Goal: Task Accomplishment & Management: Use online tool/utility

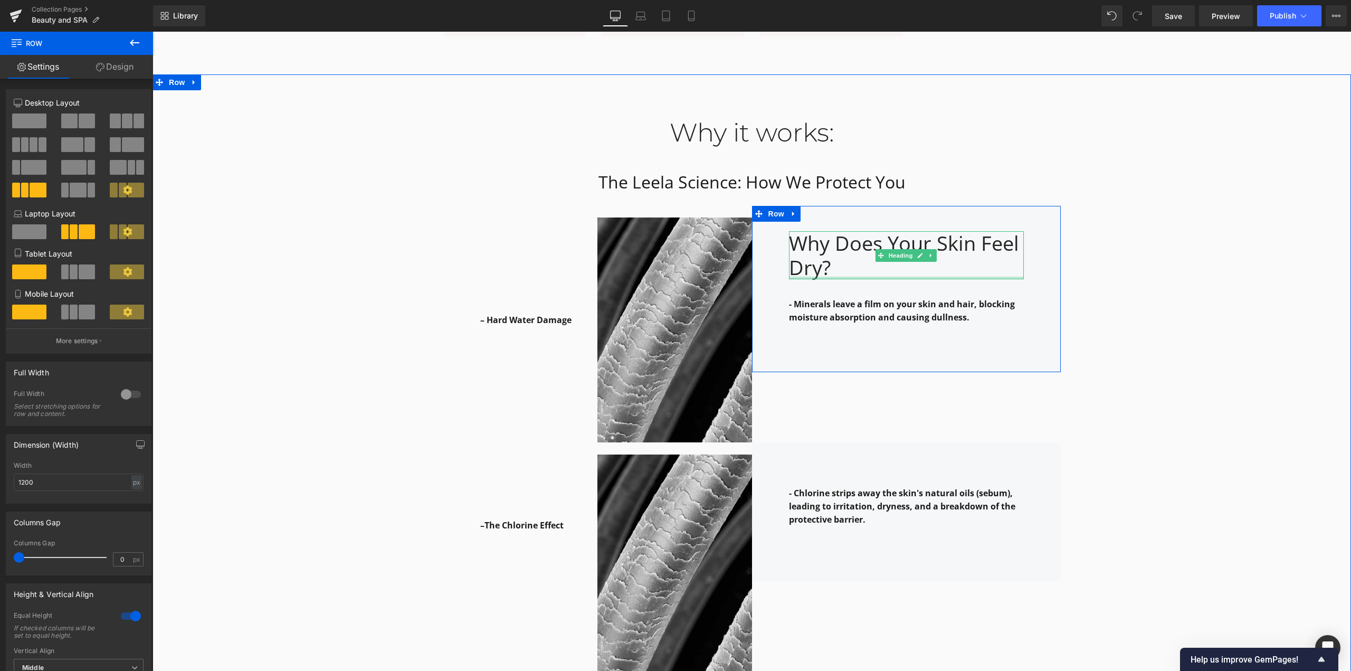
scroll to position [1206, 0]
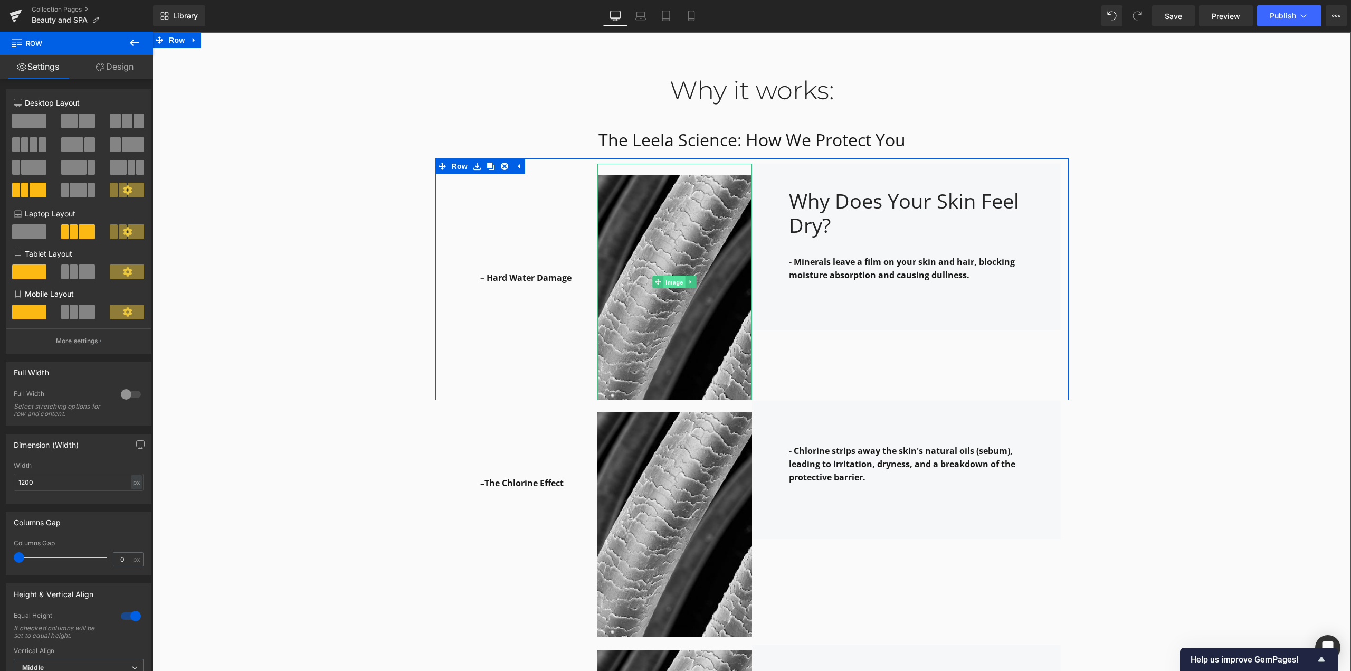
click at [672, 283] on span "Image" at bounding box center [674, 282] width 22 height 13
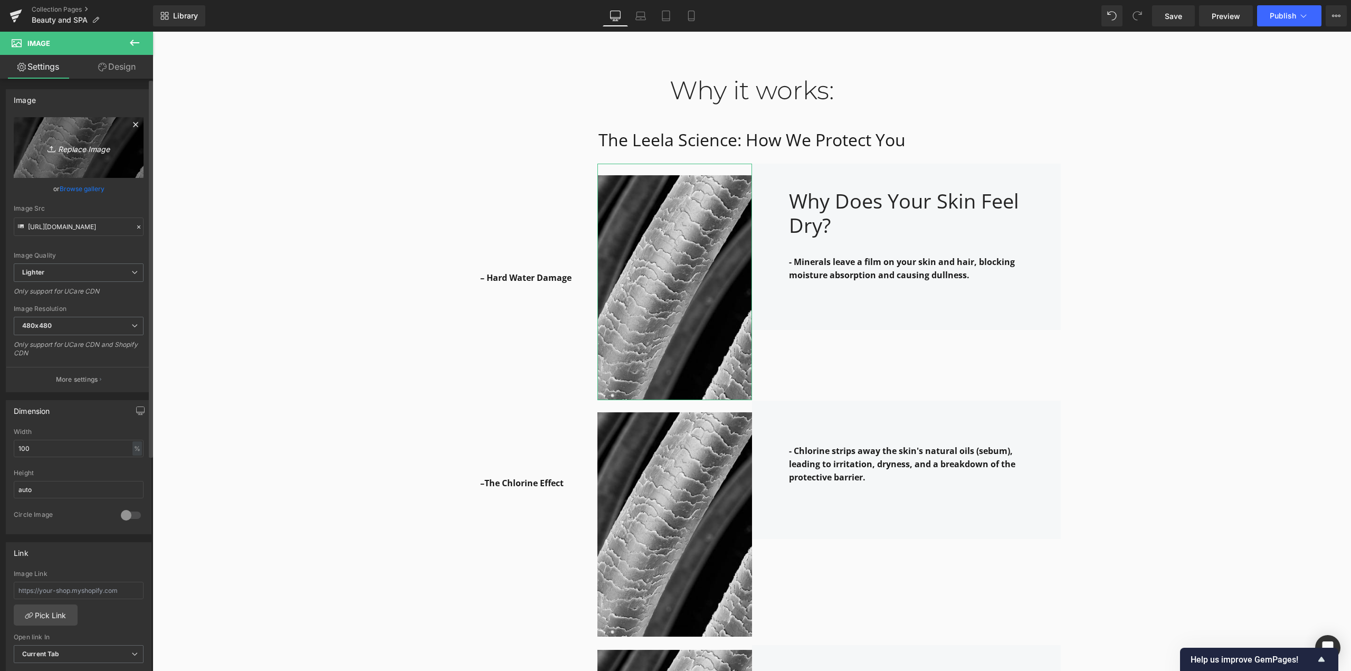
click at [96, 151] on icon "Replace Image" at bounding box center [78, 147] width 84 height 13
type input "C:\fakepath\6ab7a0jjj.jpg"
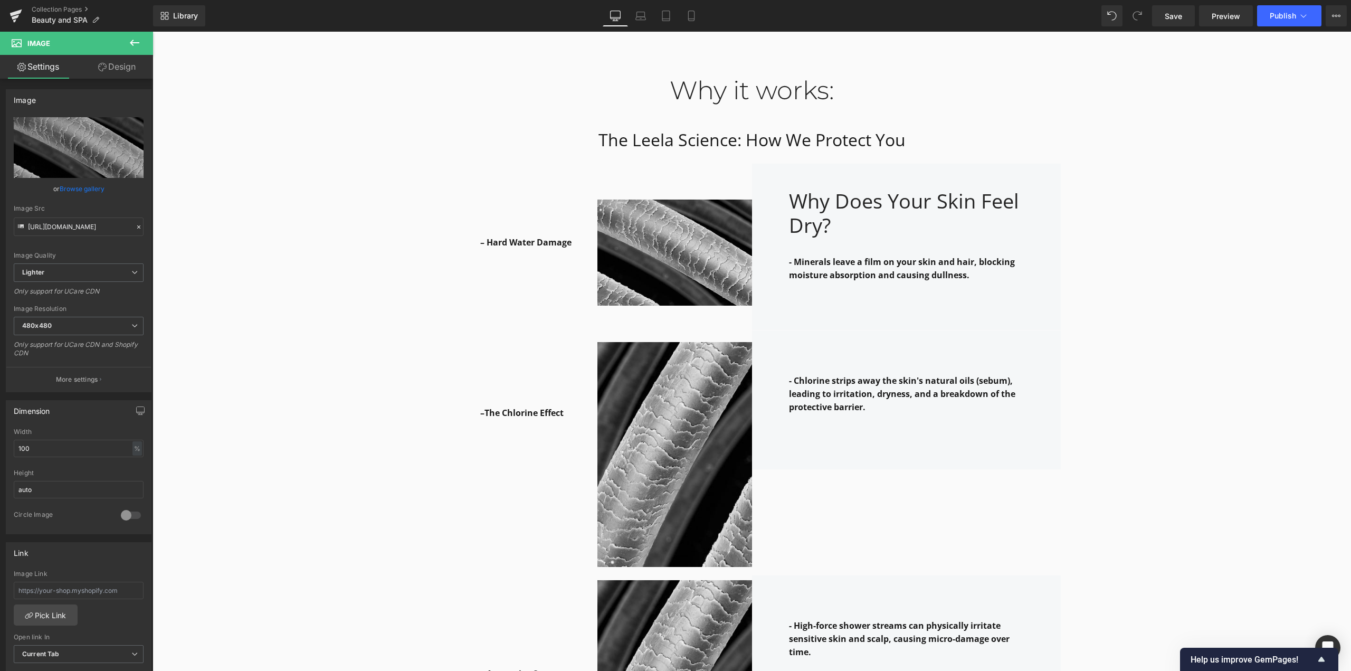
type input "[URL][DOMAIN_NAME]"
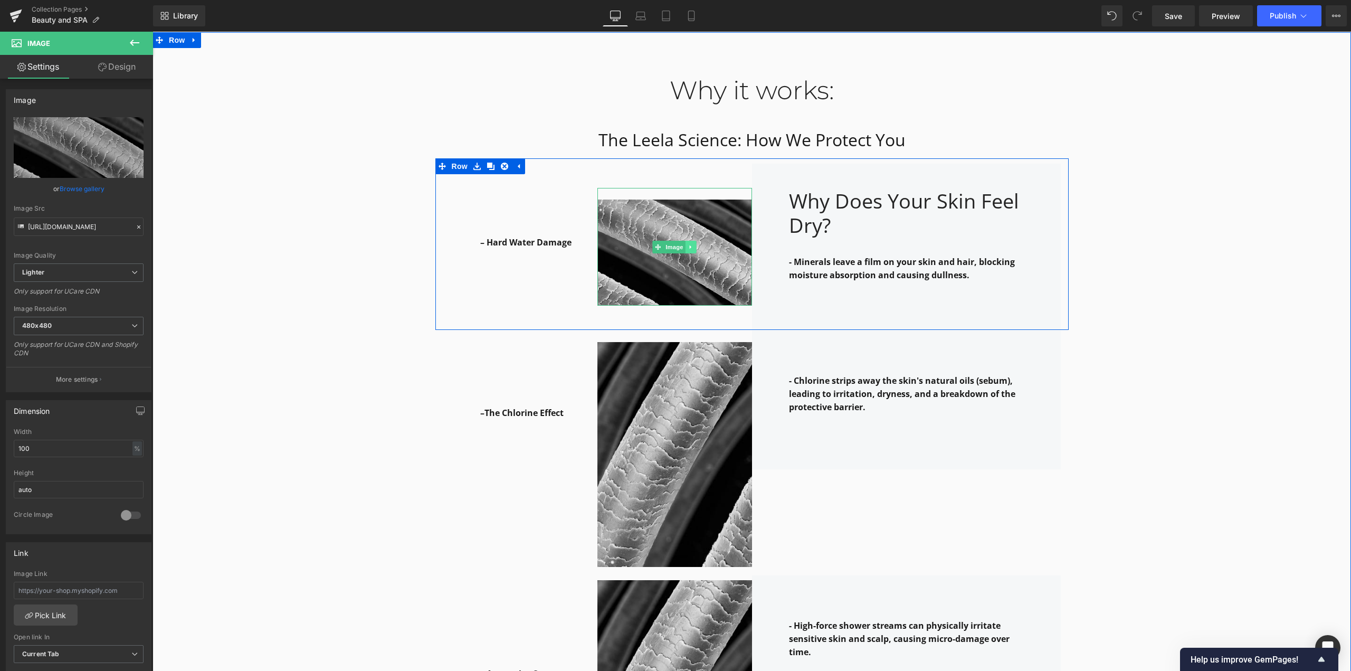
click at [689, 247] on icon at bounding box center [691, 247] width 6 height 6
drag, startPoint x: 683, startPoint y: 249, endPoint x: 690, endPoint y: 255, distance: 9.3
click at [684, 249] on icon at bounding box center [685, 247] width 6 height 6
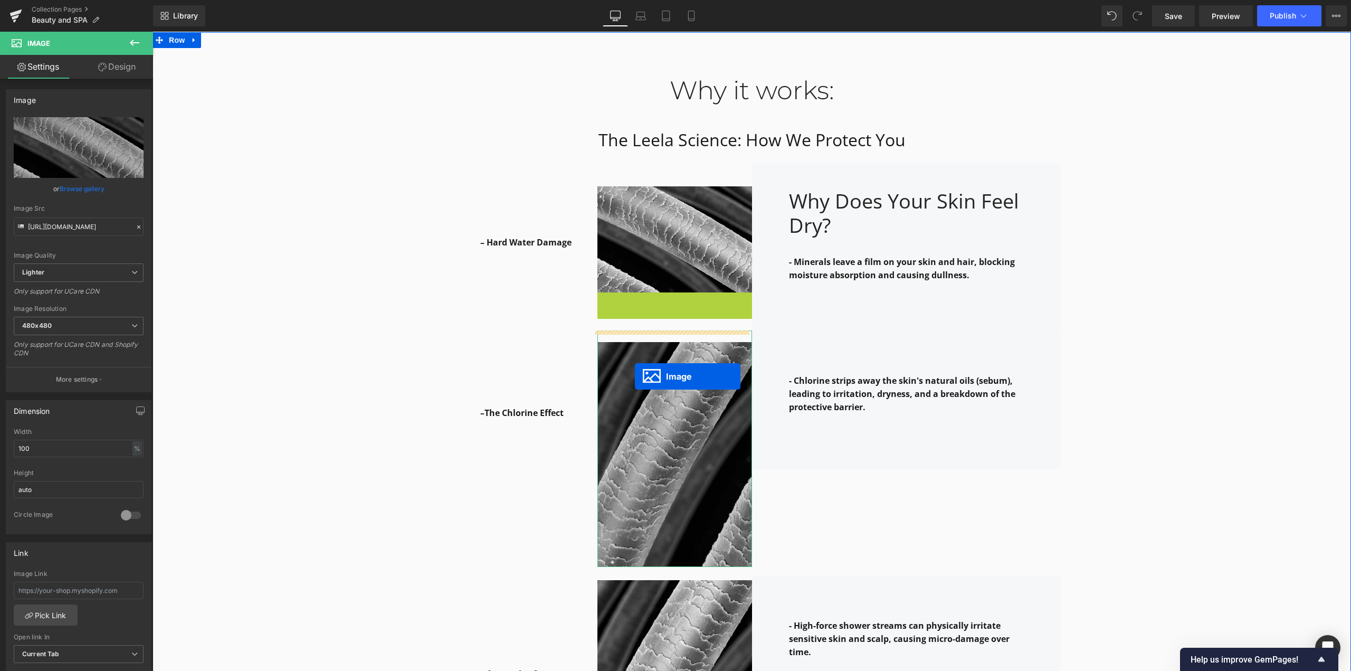
drag, startPoint x: 654, startPoint y: 344, endPoint x: 635, endPoint y: 376, distance: 38.1
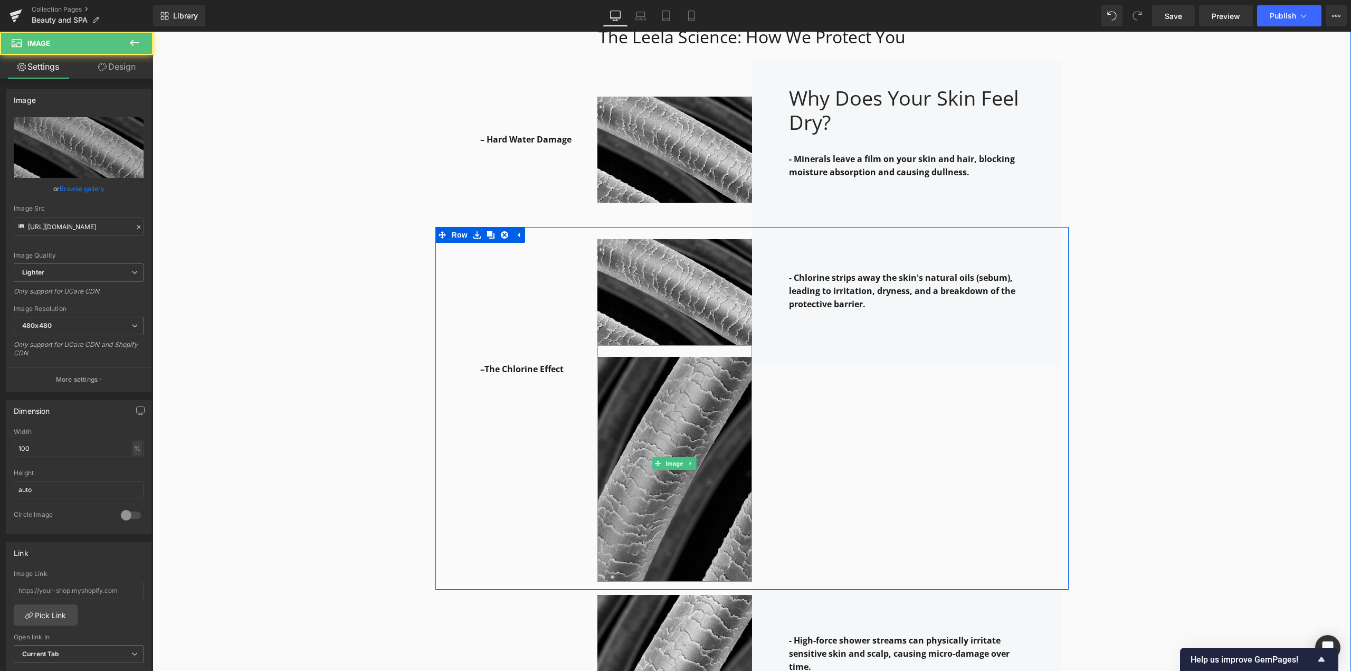
scroll to position [1312, 0]
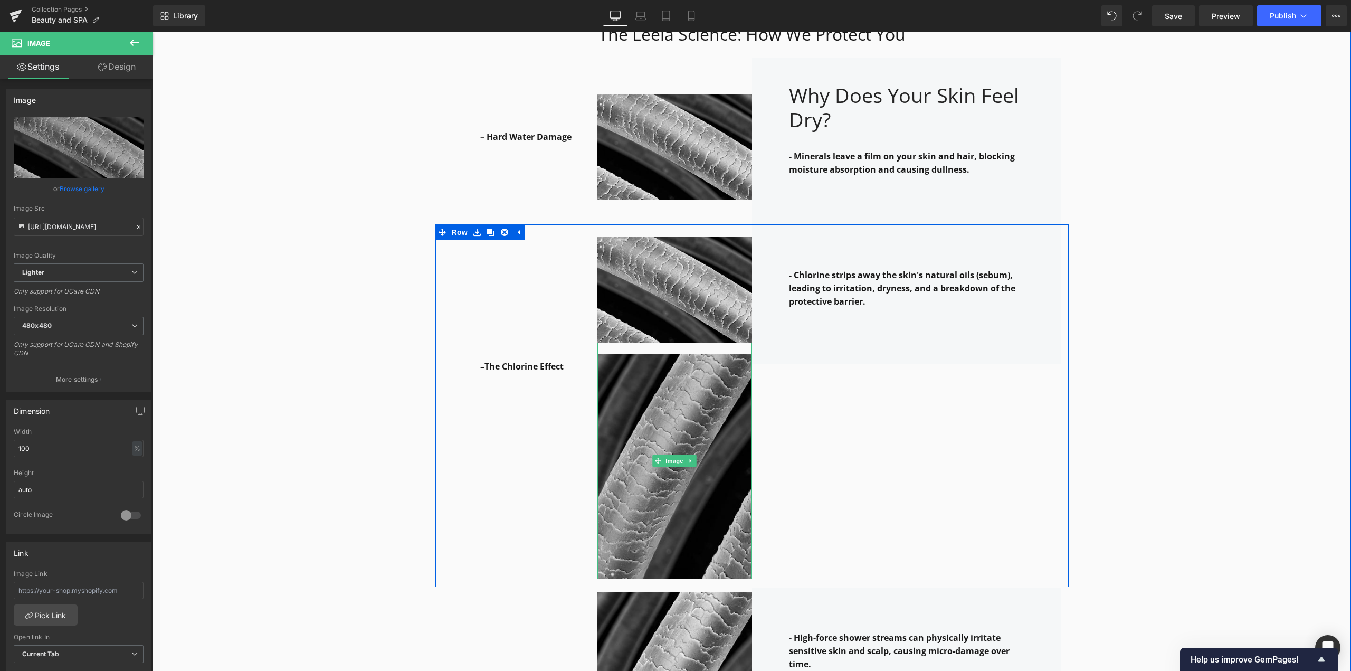
click at [639, 388] on img at bounding box center [674, 461] width 155 height 236
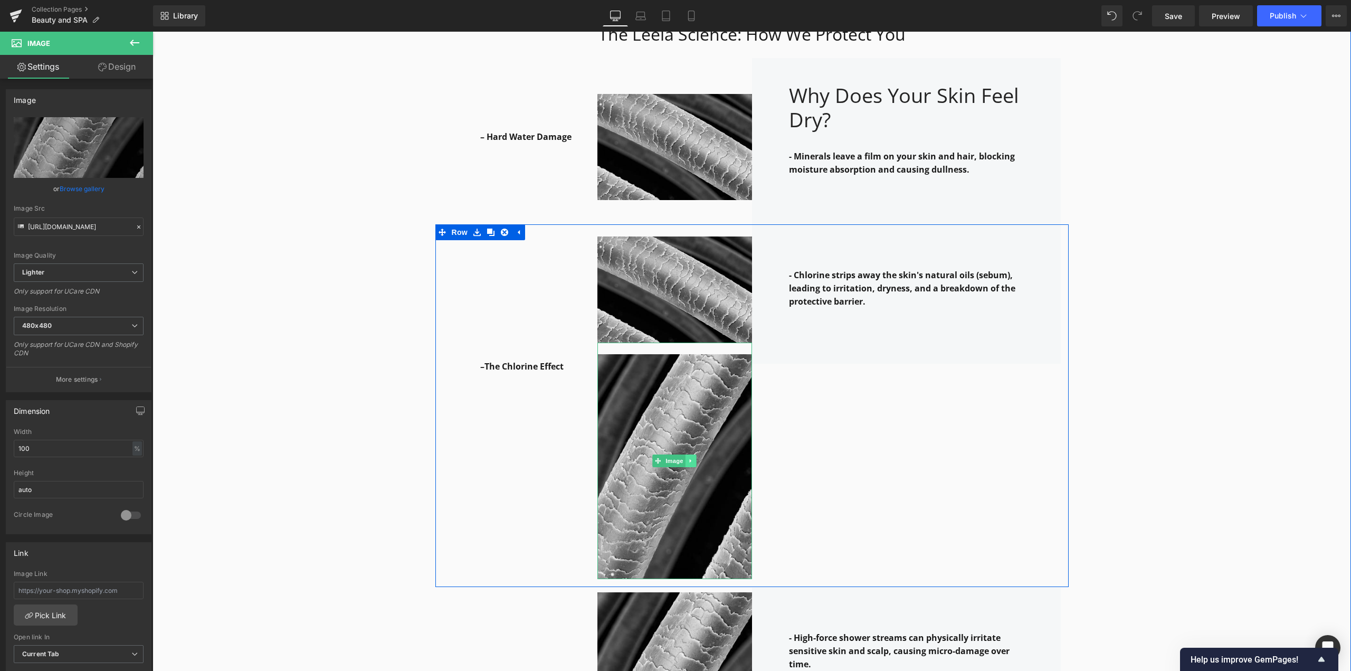
click at [690, 460] on icon at bounding box center [691, 461] width 6 height 6
click at [694, 462] on icon at bounding box center [697, 461] width 6 height 6
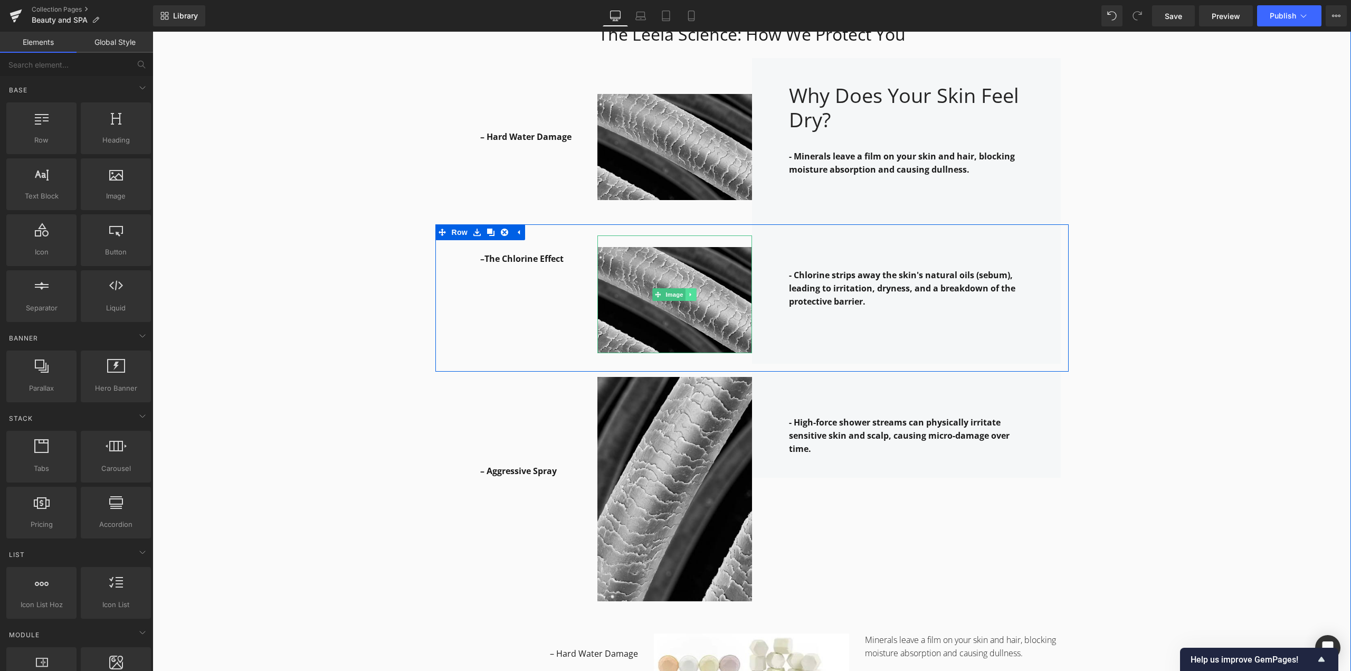
click at [688, 297] on icon at bounding box center [691, 294] width 6 height 6
click at [682, 297] on icon at bounding box center [685, 294] width 6 height 6
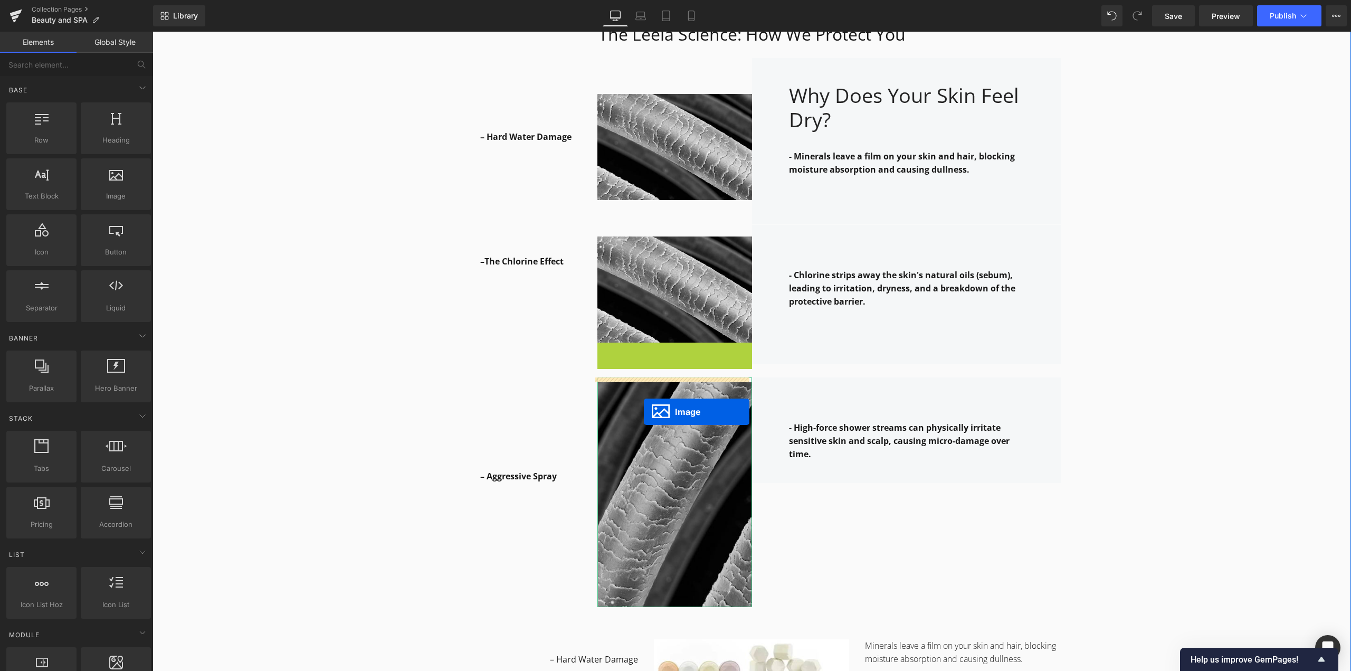
drag, startPoint x: 654, startPoint y: 421, endPoint x: 644, endPoint y: 412, distance: 13.5
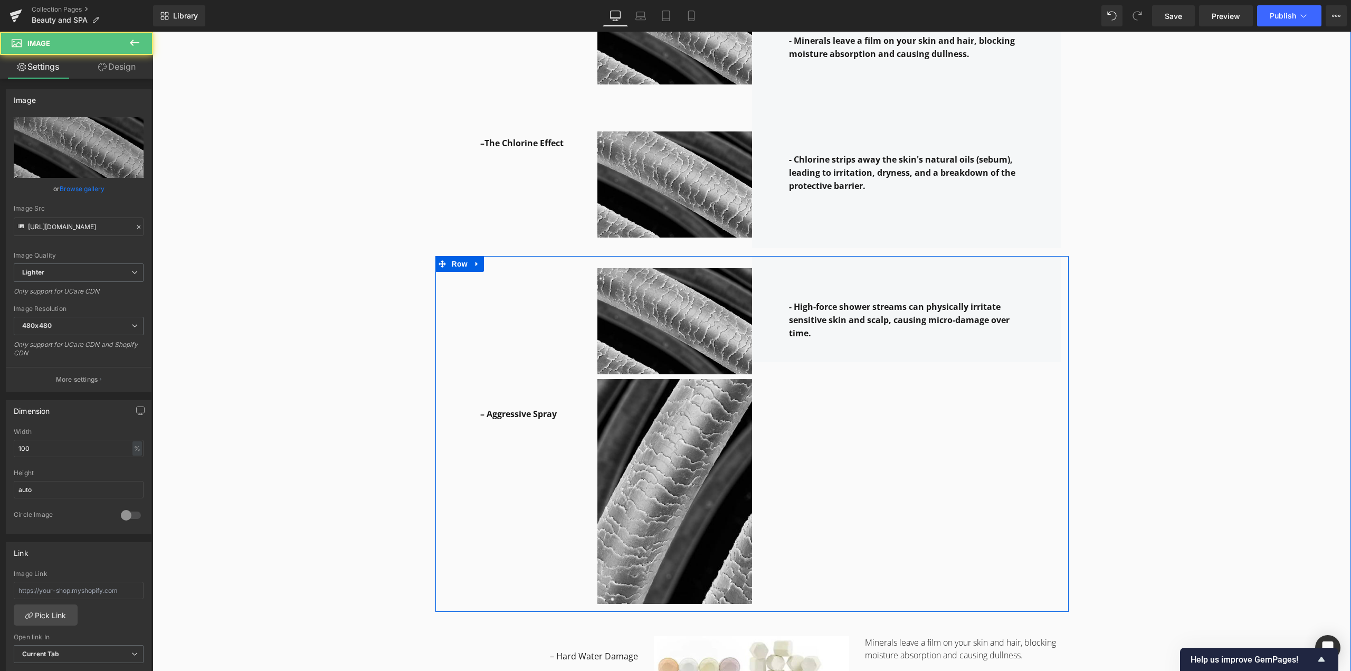
scroll to position [1470, 0]
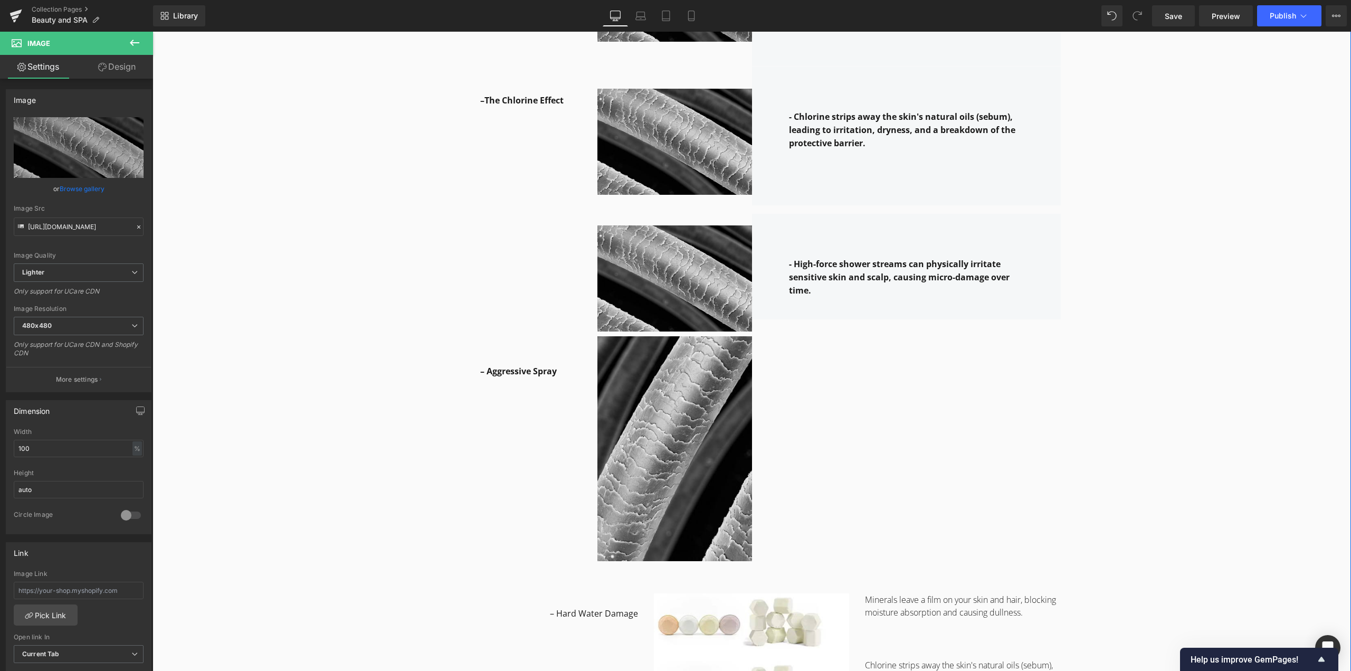
click at [1171, 388] on div "Why it works: Heading Row The Leela Science: How We Protect You Heading Row – H…" at bounding box center [752, 656] width 1199 height 1741
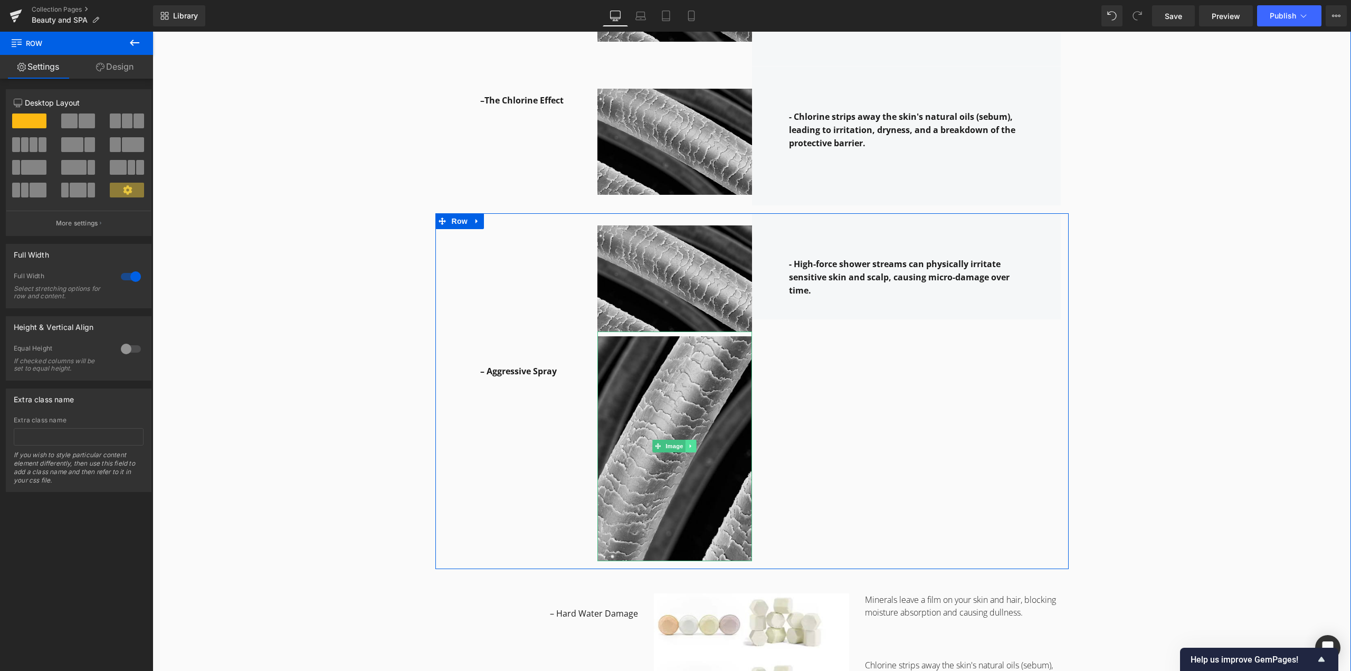
click at [689, 445] on icon at bounding box center [691, 446] width 6 height 6
click at [694, 444] on icon at bounding box center [697, 446] width 6 height 6
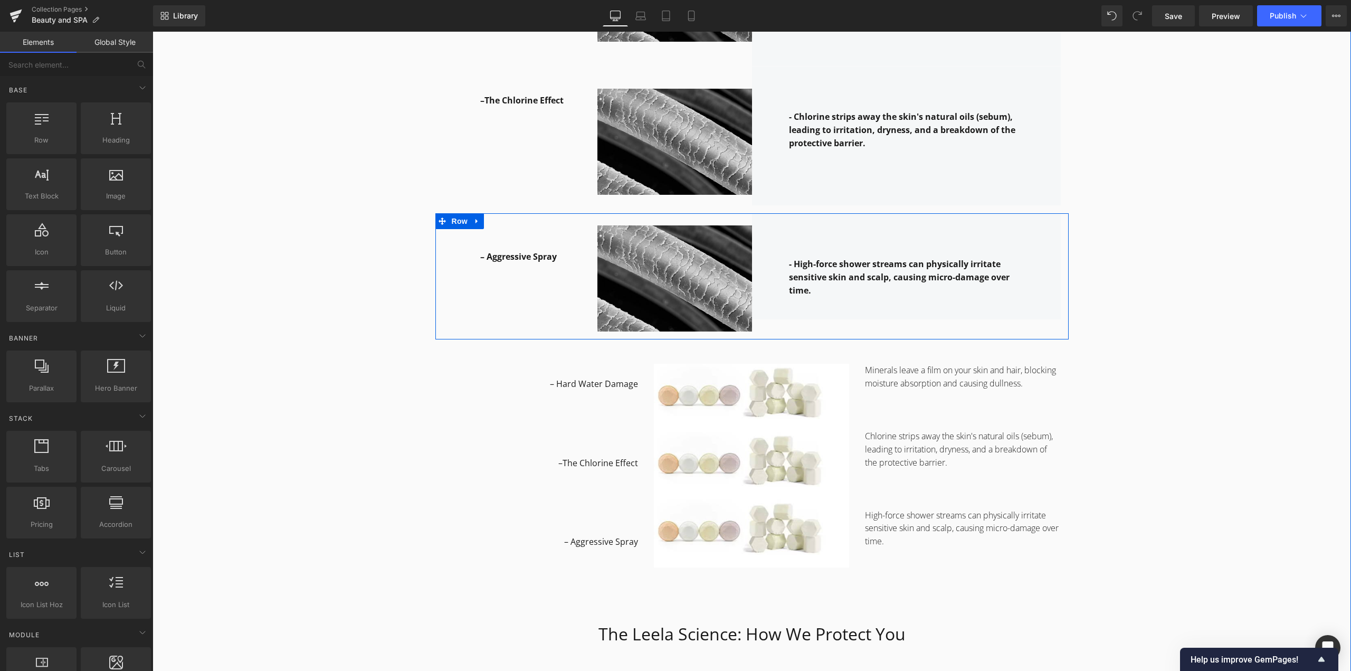
click at [1151, 321] on div "Why it works: Heading Row The Leela Science: How We Protect You Heading Row – H…" at bounding box center [752, 542] width 1199 height 1512
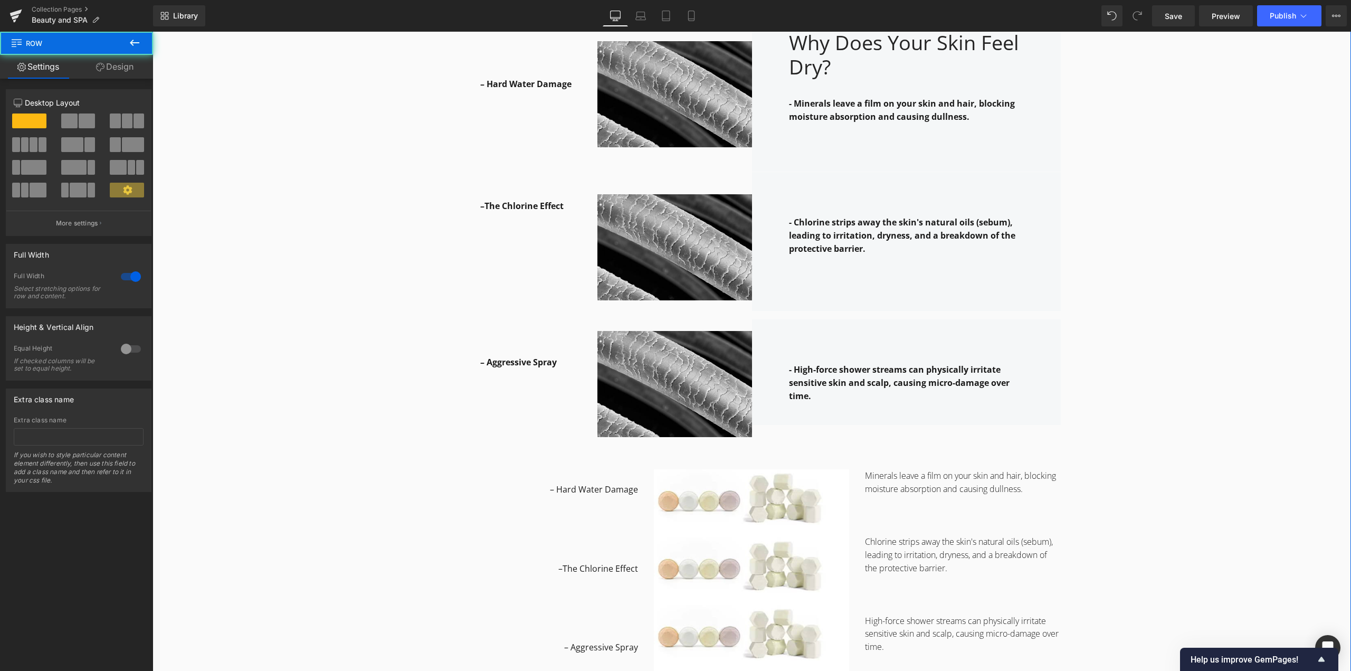
click at [1126, 321] on div "Why it works: Heading Row The Leela Science: How We Protect You Heading Row – H…" at bounding box center [752, 648] width 1199 height 1512
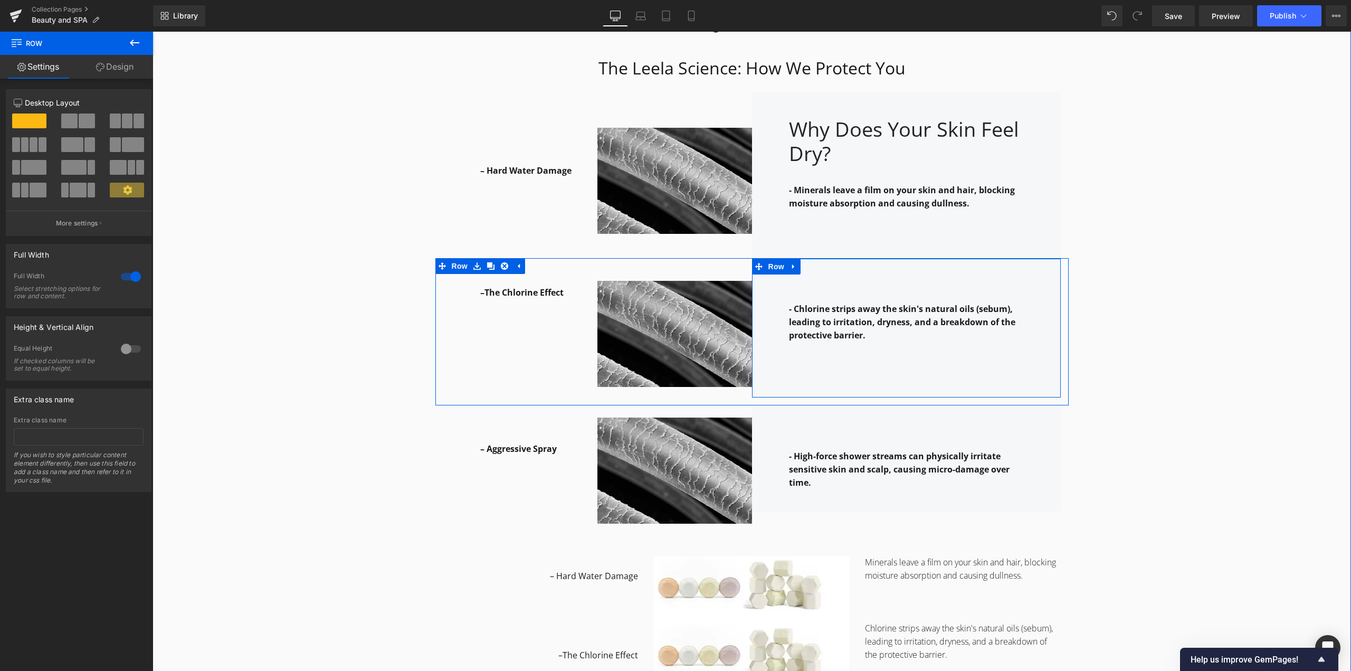
scroll to position [1312, 0]
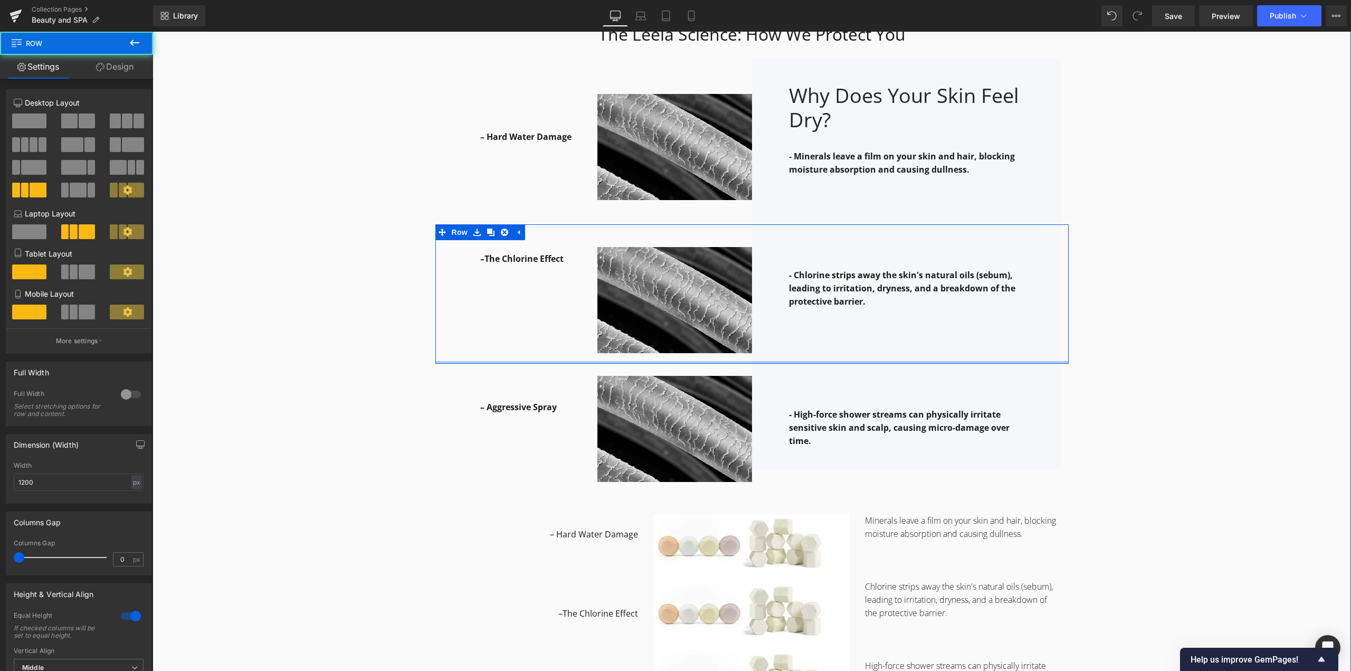
drag, startPoint x: 779, startPoint y: 366, endPoint x: 780, endPoint y: 353, distance: 12.7
click at [780, 353] on div "–The Chlorine Effect Text Block Row 70px Image - Chlorine strips away the skin'…" at bounding box center [751, 293] width 633 height 139
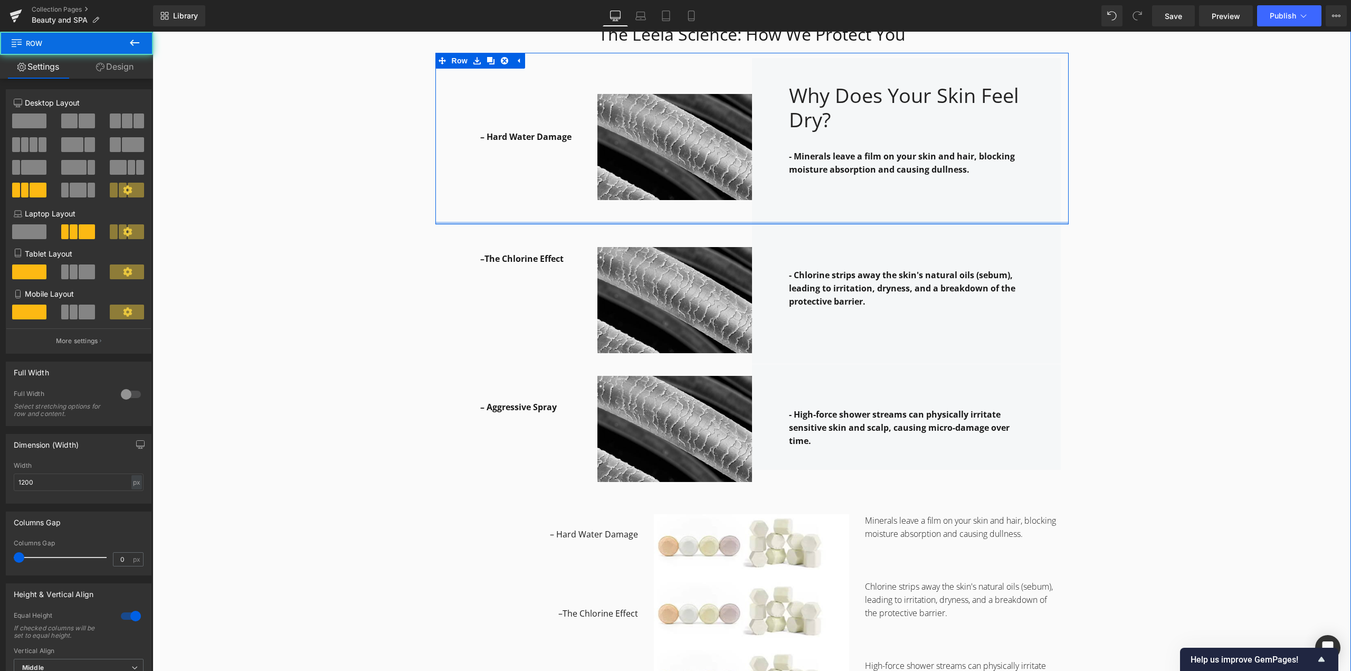
drag, startPoint x: 661, startPoint y: 222, endPoint x: 660, endPoint y: 208, distance: 13.8
click at [660, 208] on div "– Hard Water Damage Text Block Row 31px Image Why Does Your Skin Feel Dry? Head…" at bounding box center [751, 139] width 633 height 172
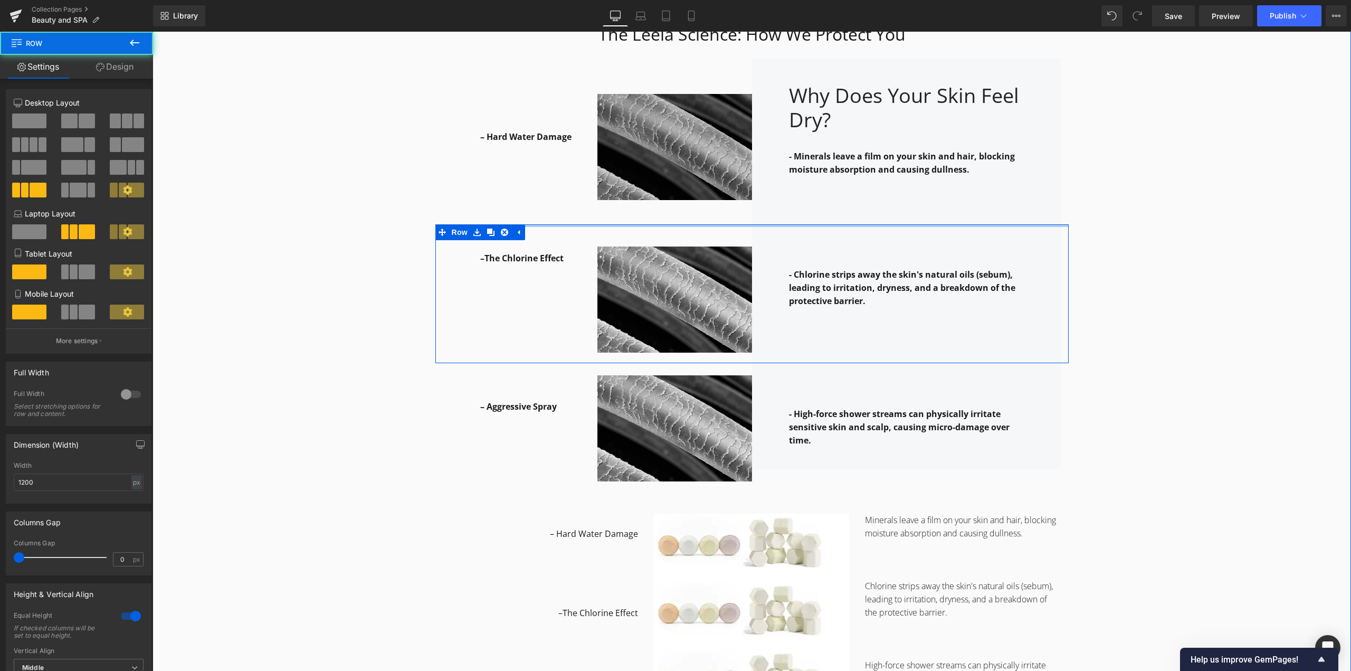
drag, startPoint x: 651, startPoint y: 224, endPoint x: 668, endPoint y: 188, distance: 39.7
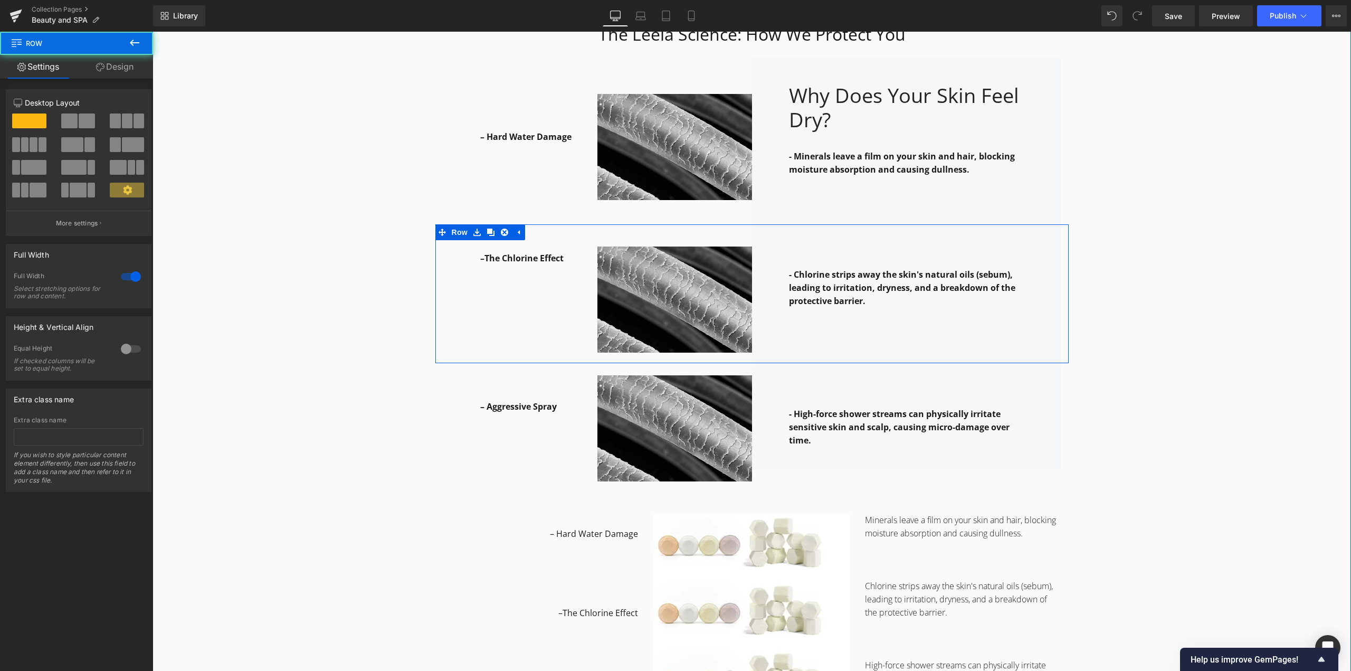
drag, startPoint x: 1292, startPoint y: 258, endPoint x: 994, endPoint y: 195, distance: 303.8
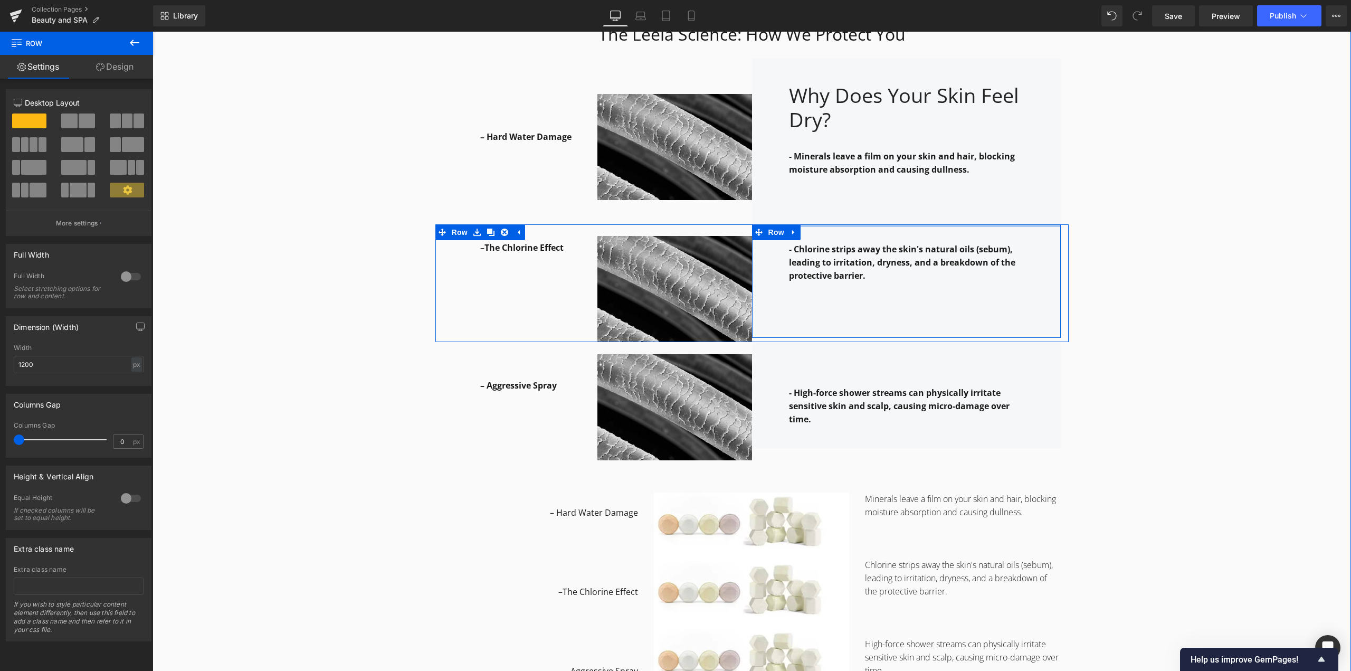
drag, startPoint x: 972, startPoint y: 233, endPoint x: 971, endPoint y: 207, distance: 26.4
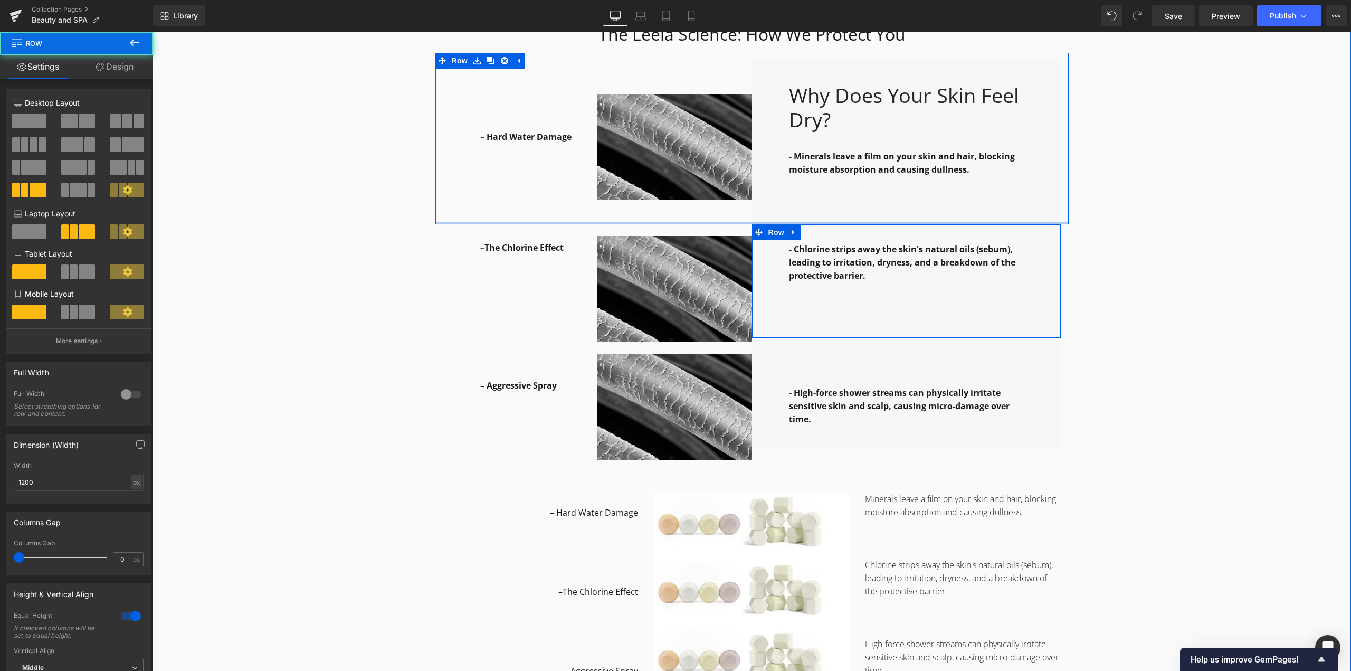
drag, startPoint x: 601, startPoint y: 221, endPoint x: 602, endPoint y: 203, distance: 18.0
click at [602, 203] on div "– Hard Water Damage Text Block Row 31px Image Why Does Your Skin Feel Dry? Head…" at bounding box center [751, 139] width 633 height 172
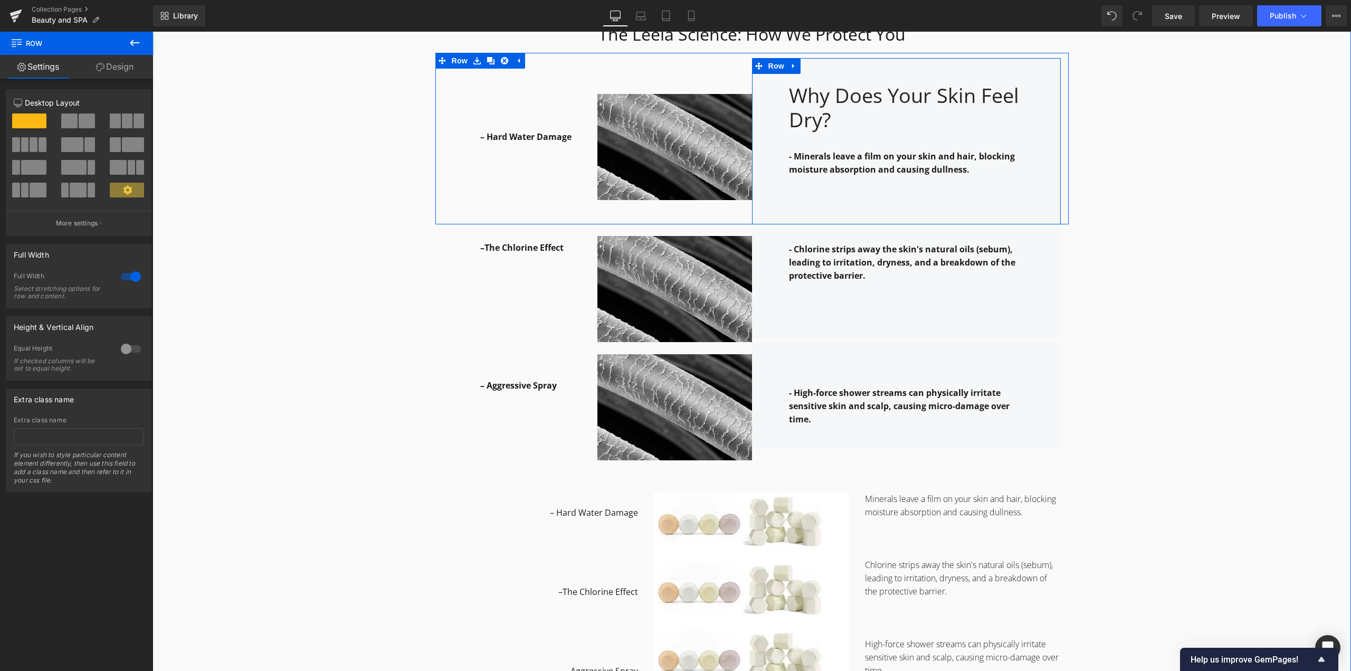
click at [842, 201] on p at bounding box center [906, 195] width 235 height 13
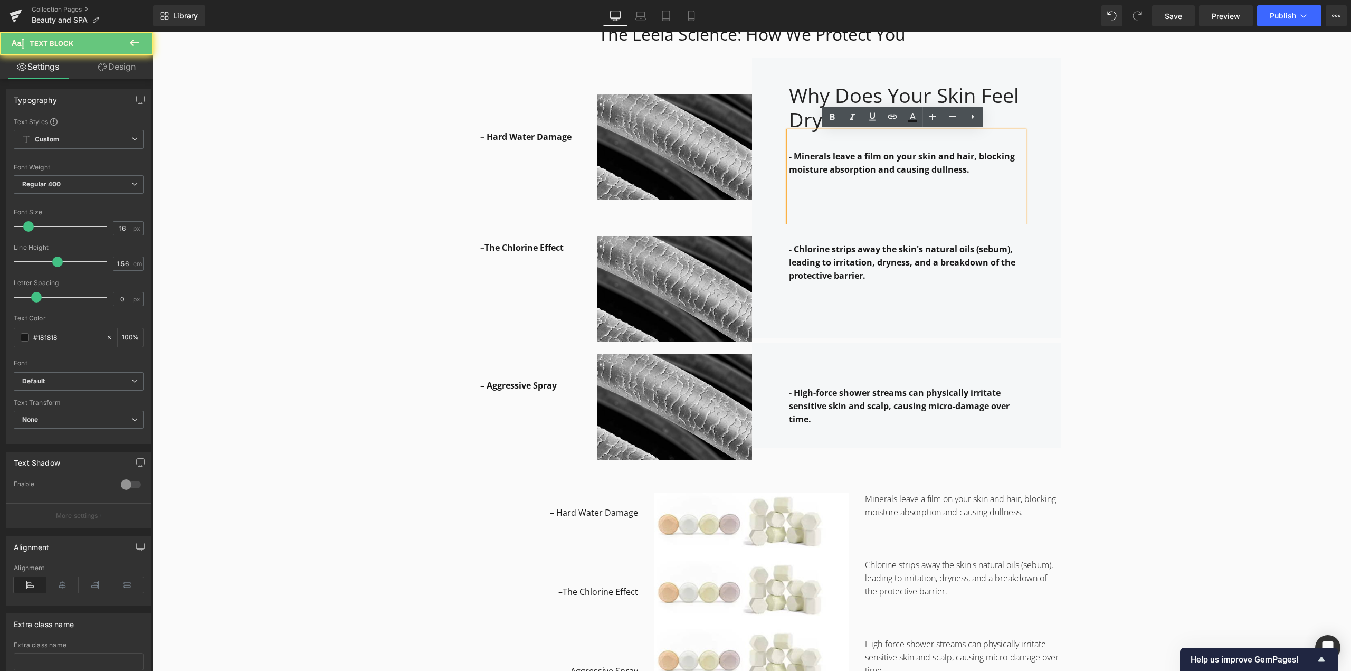
click at [817, 209] on p at bounding box center [906, 209] width 235 height 13
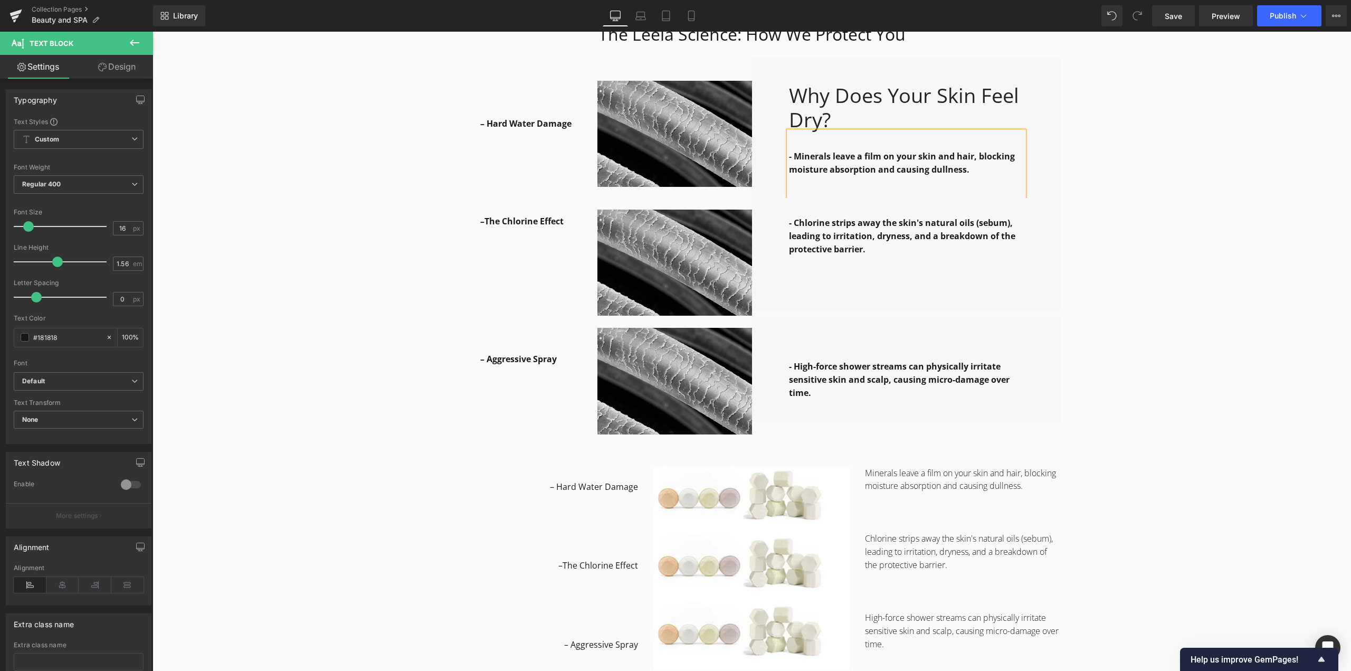
click at [1182, 248] on div "Why it works: Heading Row The Leela Science: How We Protect You Heading Row – H…" at bounding box center [752, 673] width 1199 height 1456
